Goal: Check status: Check status

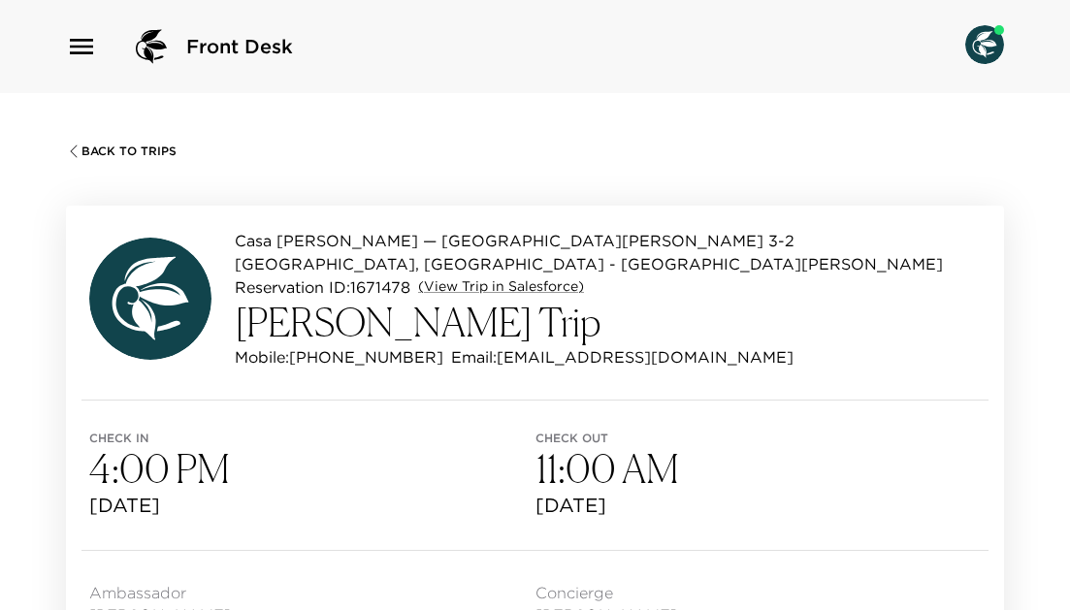
click at [87, 50] on icon "button" at bounding box center [81, 46] width 31 height 31
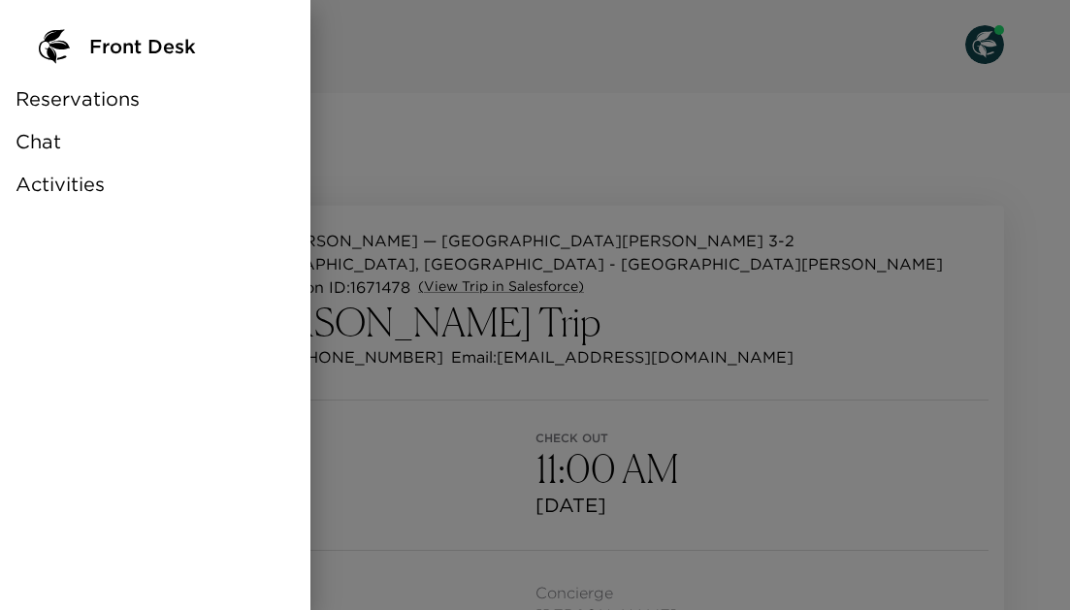
click at [112, 104] on span "Reservations" at bounding box center [78, 98] width 124 height 27
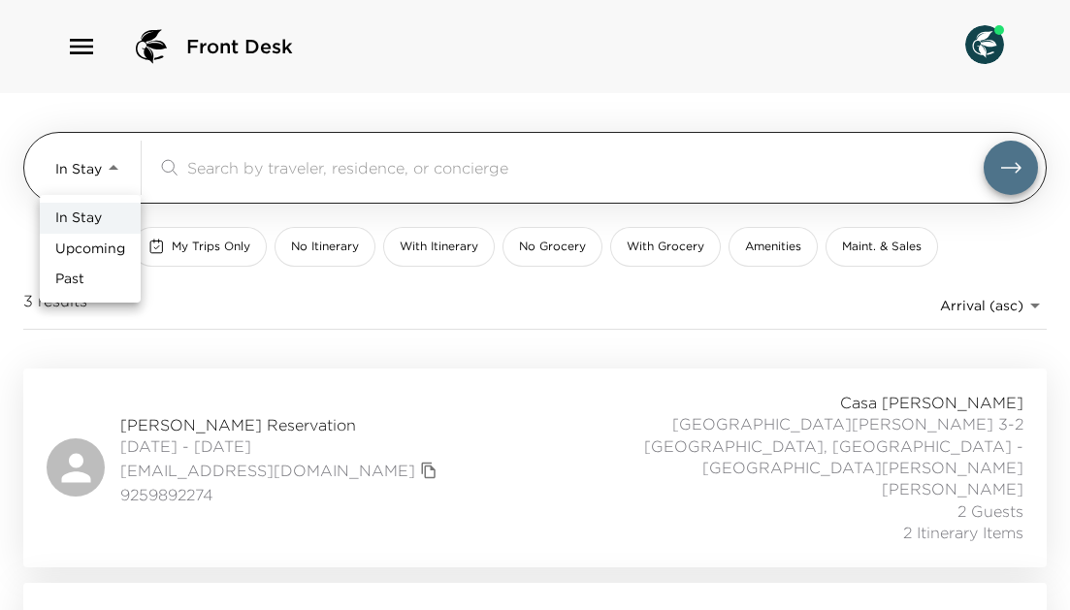
click at [112, 161] on body "Front Desk In Stay In-Stay ​ My Trips Only No Itinerary With Itinerary No Groce…" at bounding box center [535, 305] width 1070 height 610
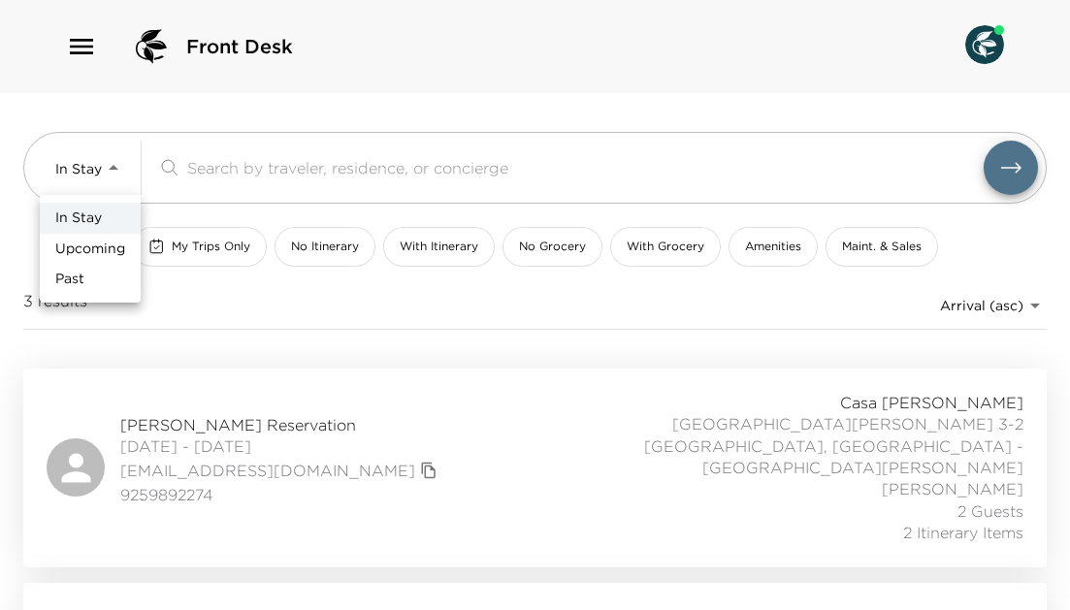
click at [97, 283] on li "Past" at bounding box center [90, 279] width 101 height 31
type input "Past"
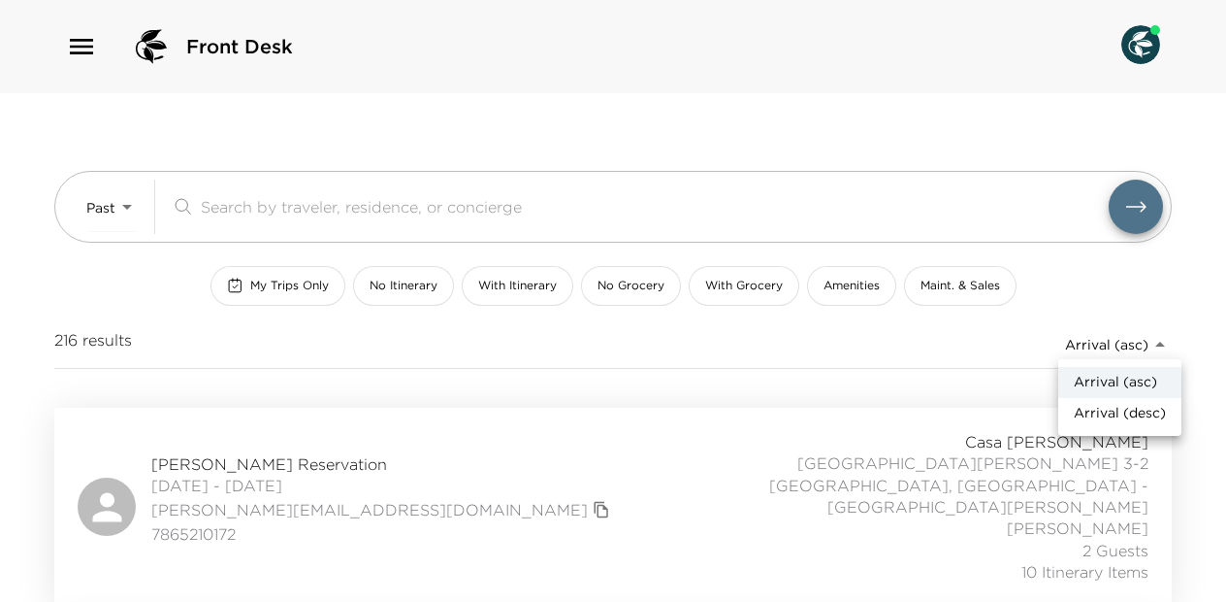
click at [1069, 345] on body "Front Desk Past Past ​ My Trips Only No Itinerary With Itinerary No Grocery Wit…" at bounding box center [613, 301] width 1226 height 602
click at [1069, 417] on span "Arrival (desc)" at bounding box center [1120, 413] width 92 height 19
type input "reservations_prod_arrival_desc"
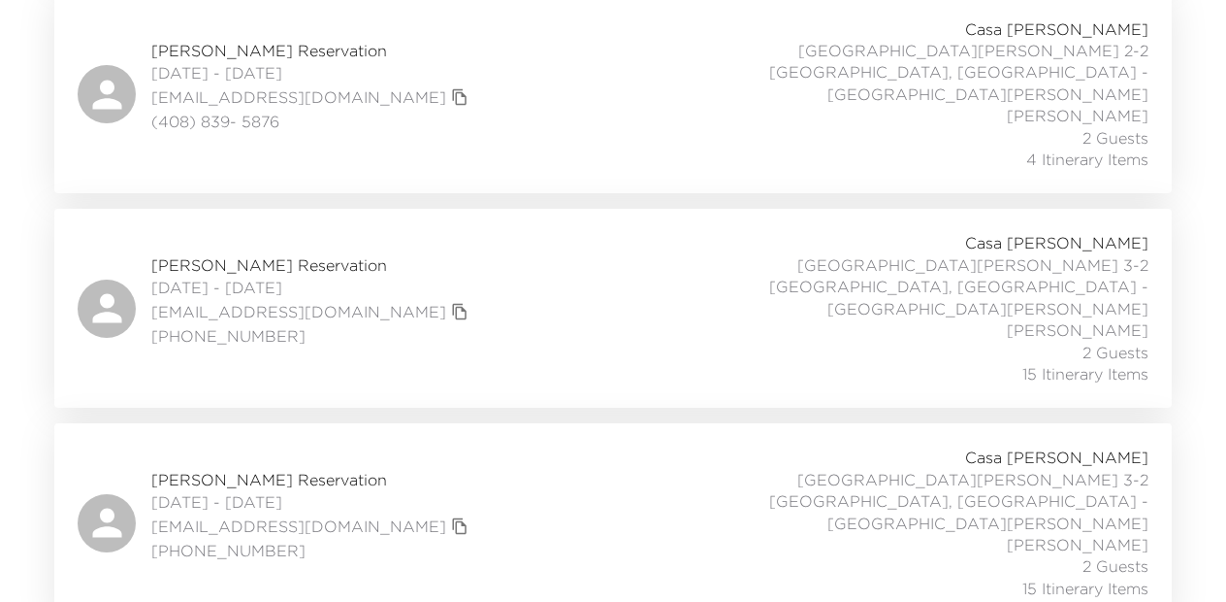
scroll to position [634, 0]
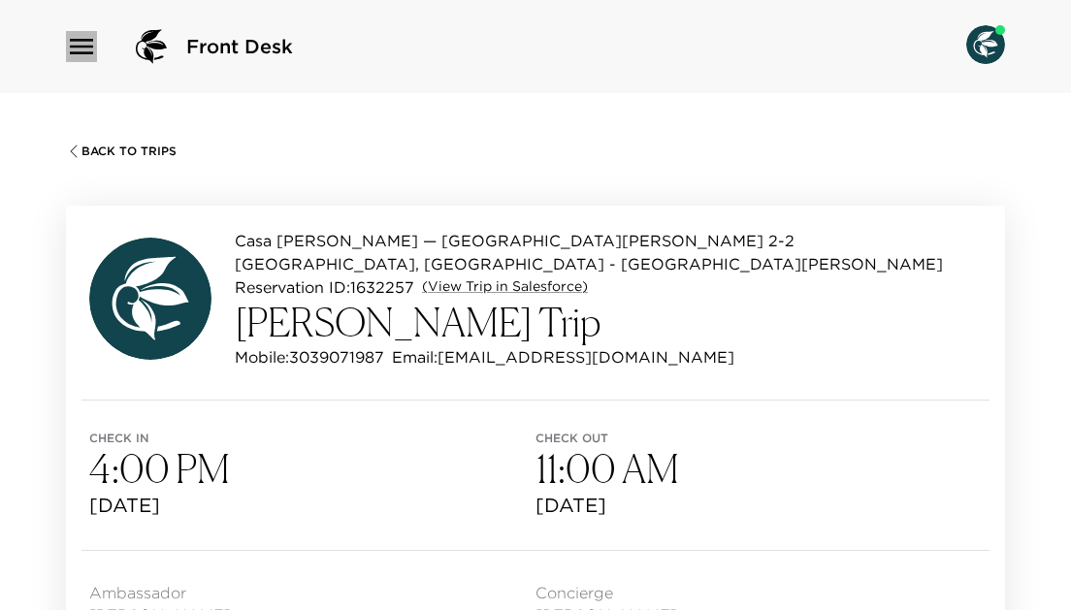
click at [81, 46] on icon "button" at bounding box center [81, 47] width 23 height 16
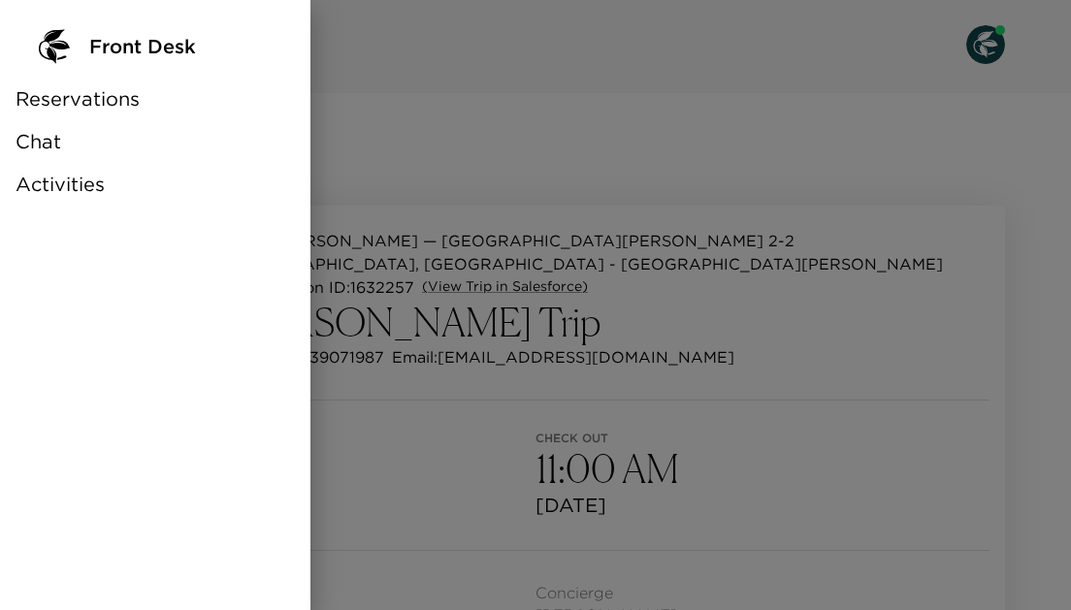
click at [109, 100] on span "Reservations" at bounding box center [78, 98] width 124 height 27
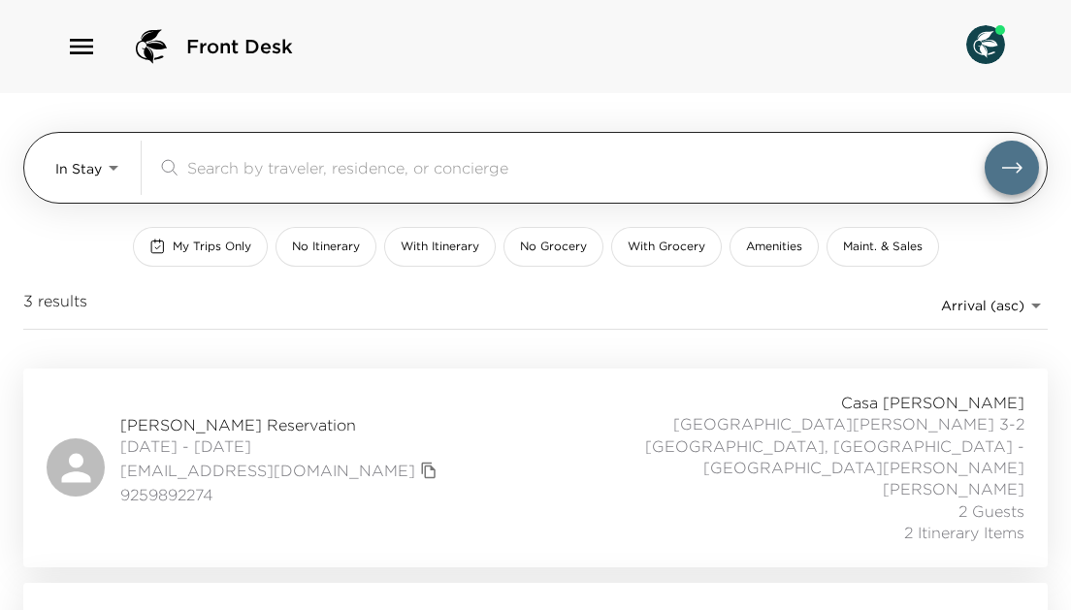
click at [116, 174] on body "Front Desk In Stay In-Stay ​ My Trips Only No Itinerary With Itinerary No Groce…" at bounding box center [535, 305] width 1071 height 610
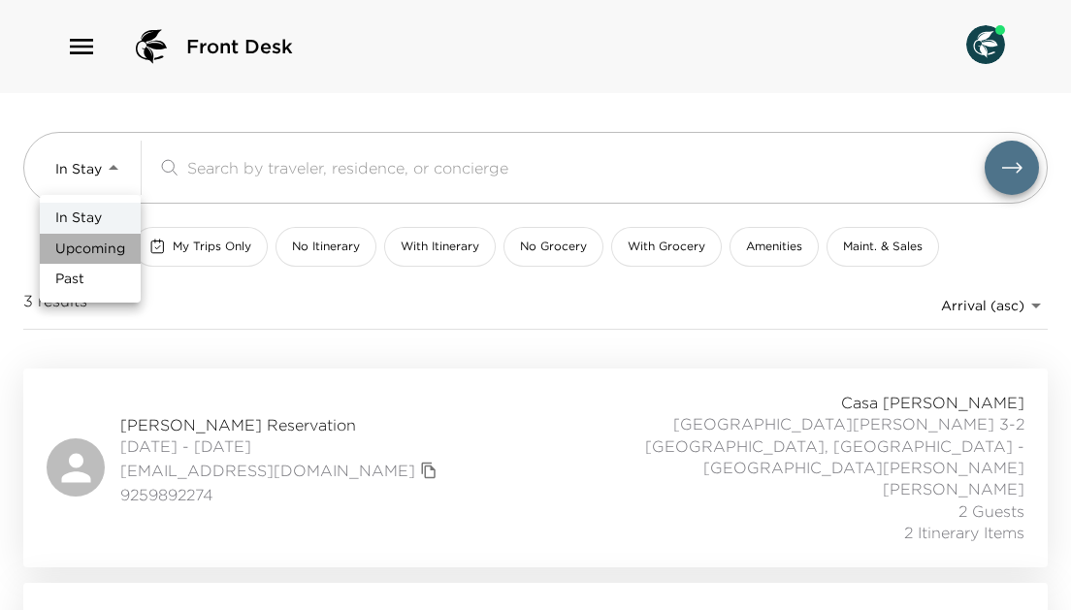
click at [96, 244] on span "Upcoming" at bounding box center [90, 249] width 70 height 19
type input "Upcoming"
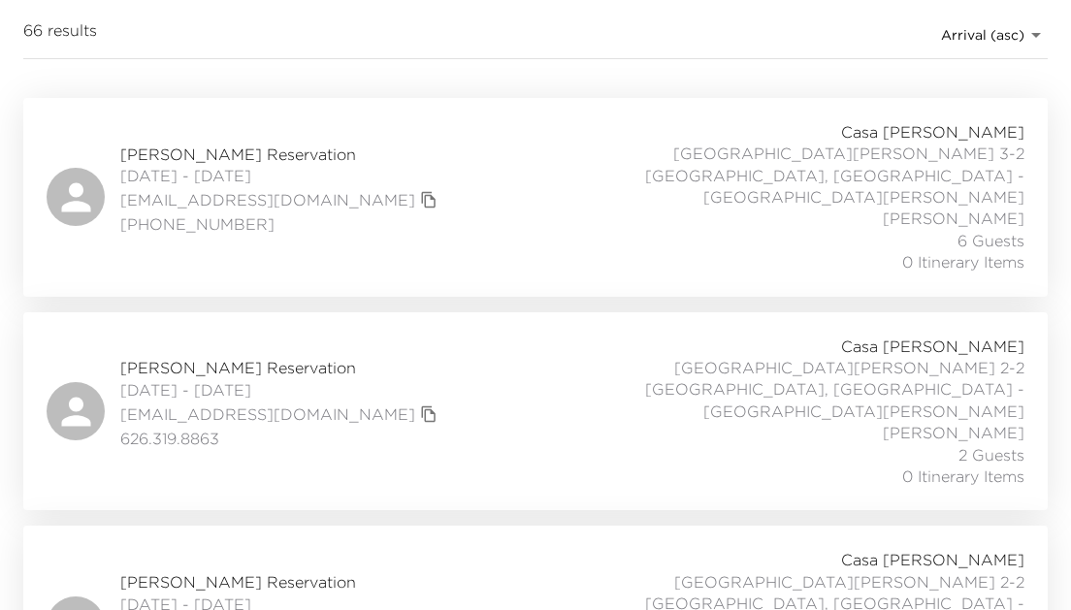
scroll to position [277, 0]
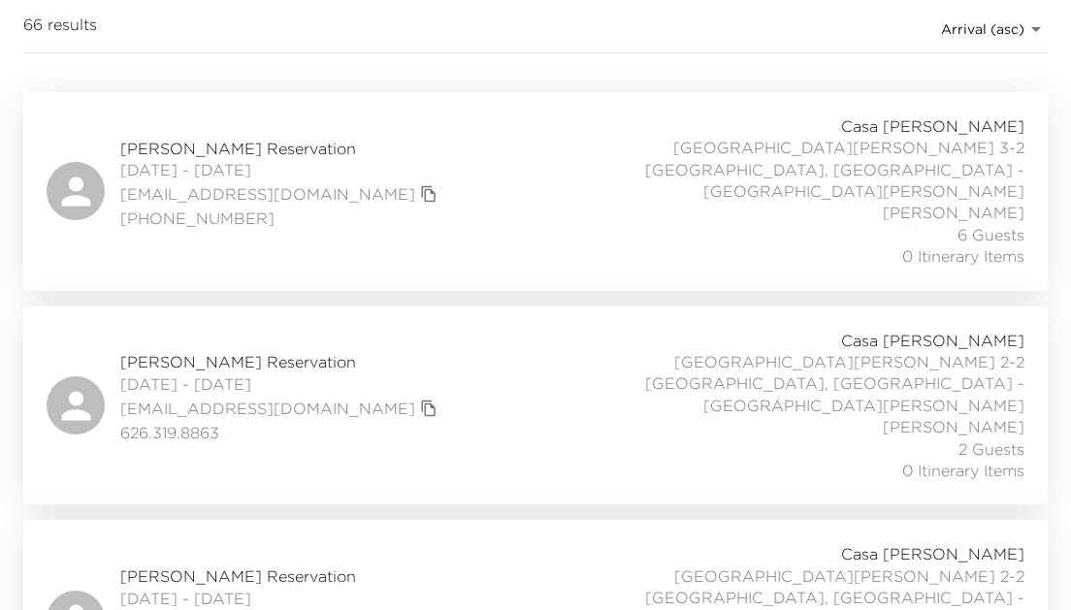
click at [296, 351] on span "Patti Jameson Reservation" at bounding box center [281, 361] width 322 height 21
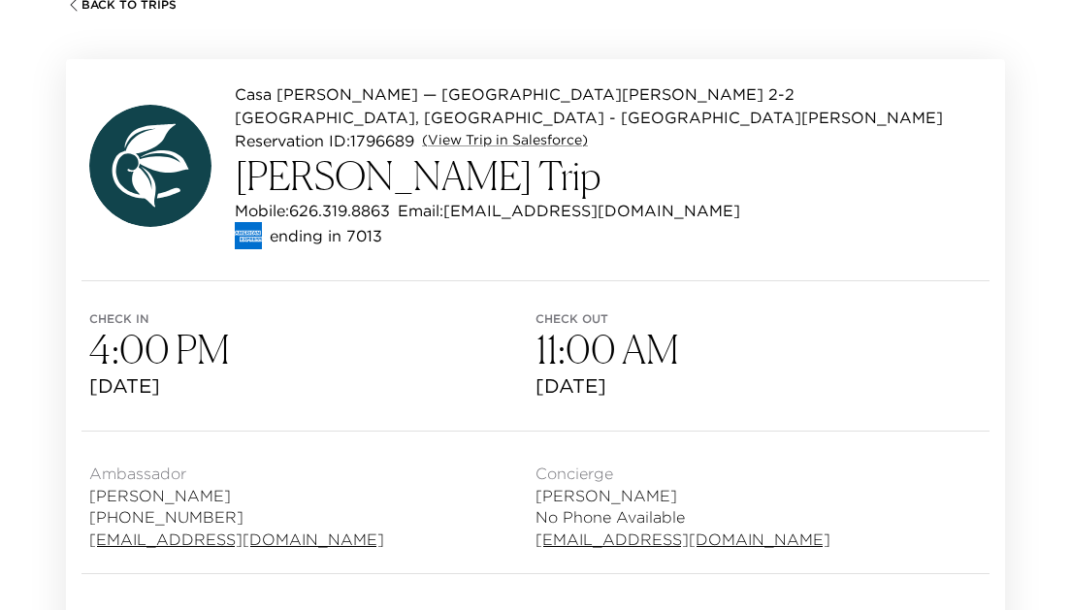
scroll to position [116, 0]
